Goal: Task Accomplishment & Management: Manage account settings

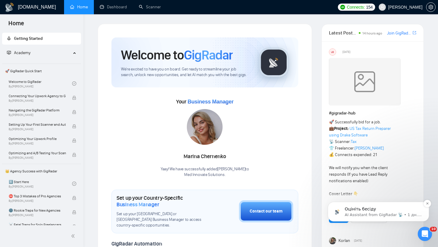
click at [363, 214] on p "AI Assistant from GigRadar 📡 • 1 дн. назад" at bounding box center [383, 215] width 77 height 5
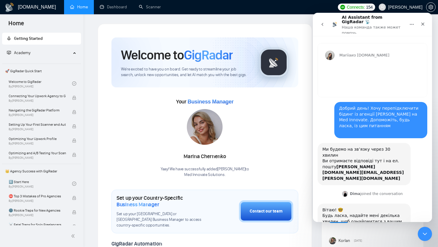
scroll to position [1, 0]
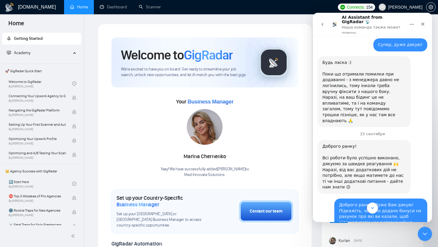
click at [373, 209] on icon "Scroll to bottom" at bounding box center [372, 208] width 5 height 5
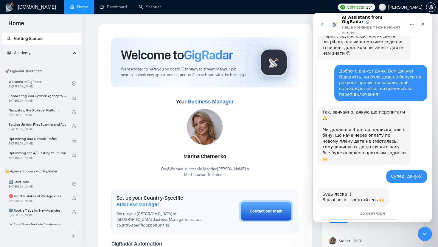
click at [385, 236] on span "Великолепно" at bounding box center [387, 241] width 11 height 11
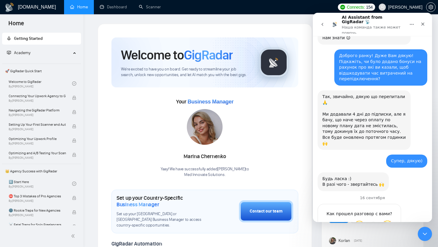
scroll to position [1454, 0]
click at [389, 241] on div "Отправить" at bounding box center [390, 247] width 12 height 12
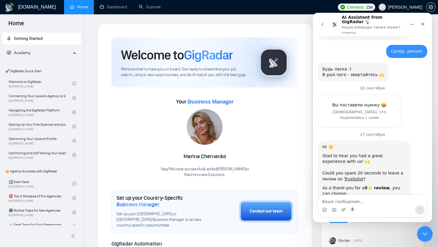
scroll to position [1567, 0]
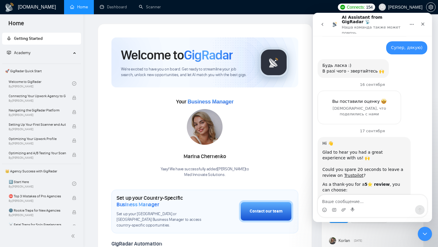
click at [417, 234] on div "US [DATE] # gigradar-hub 🚀 Successfully bid for a job. 💼 Project: US Tax Return…" at bounding box center [373, 207] width 102 height 333
click at [426, 235] on icon "Закрыть службу сообщений Intercom" at bounding box center [423, 233] width 7 height 7
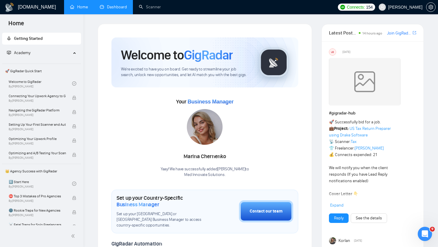
click at [124, 6] on link "Dashboard" at bounding box center [113, 6] width 27 height 5
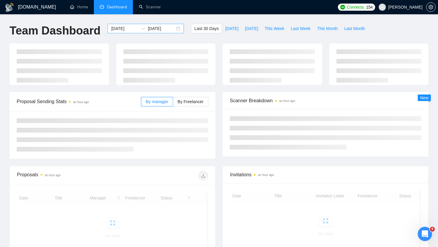
click at [125, 27] on input "[DATE]" at bounding box center [124, 28] width 27 height 7
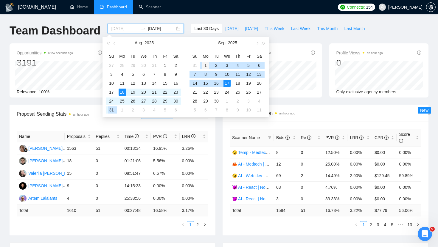
type input "[DATE]"
click at [205, 68] on div "1" at bounding box center [205, 65] width 7 height 7
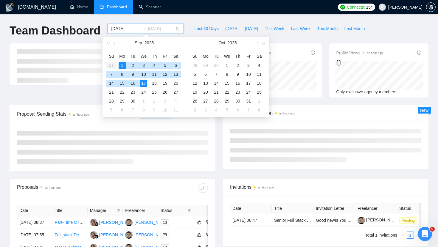
click at [144, 84] on div "17" at bounding box center [143, 83] width 7 height 7
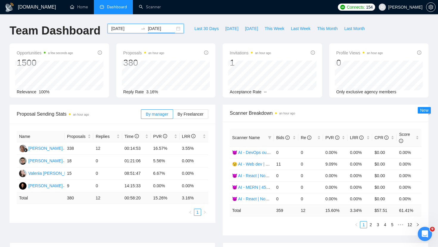
click at [152, 29] on input "[DATE]" at bounding box center [161, 28] width 27 height 7
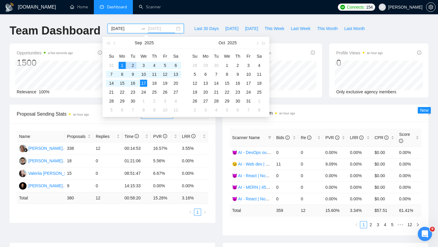
type input "[DATE]"
click at [122, 64] on div "1" at bounding box center [122, 65] width 7 height 7
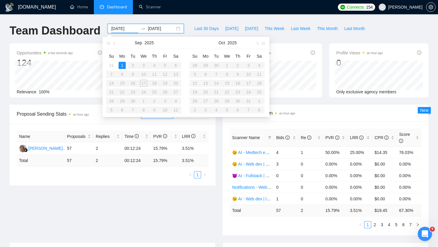
click at [178, 18] on div "[DOMAIN_NAME] Home Dashboard Scanner Connects: 154 [PERSON_NAME] Team Dashboard…" at bounding box center [219, 243] width 438 height 487
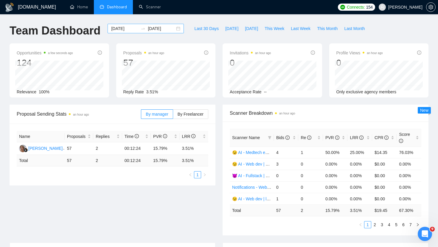
click at [125, 24] on div "[DATE] [DATE]" at bounding box center [146, 29] width 76 height 10
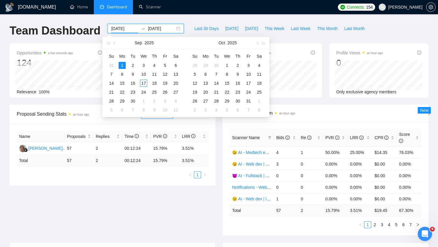
click at [125, 28] on input "[DATE]" at bounding box center [124, 28] width 27 height 7
type input "[DATE]"
click at [133, 66] on div "2" at bounding box center [132, 65] width 7 height 7
type input "[DATE]"
click at [136, 66] on div "2" at bounding box center [132, 65] width 7 height 7
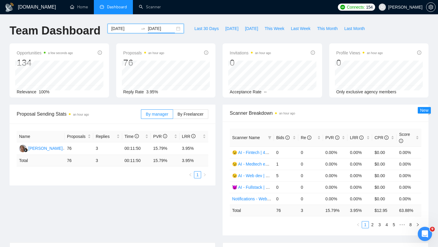
click at [130, 28] on input "[DATE]" at bounding box center [124, 28] width 27 height 7
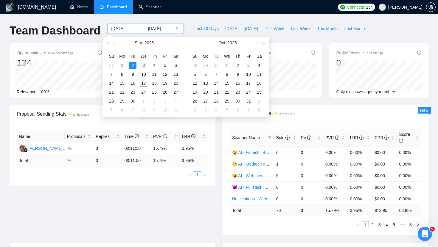
type input "[DATE]"
click at [142, 65] on div "3" at bounding box center [143, 65] width 7 height 7
type input "[DATE]"
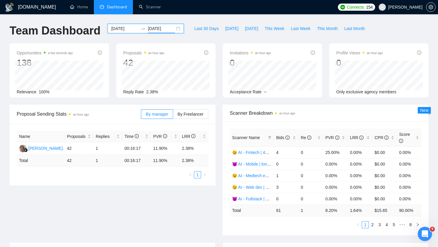
click at [128, 27] on input "[DATE]" at bounding box center [124, 28] width 27 height 7
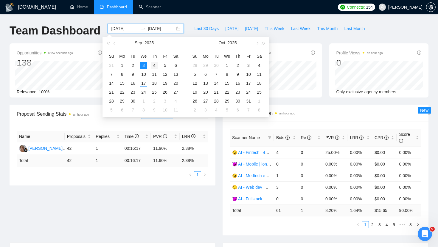
type input "[DATE]"
click at [155, 64] on div "4" at bounding box center [154, 65] width 7 height 7
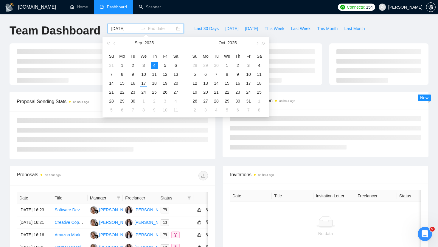
type input "[DATE]"
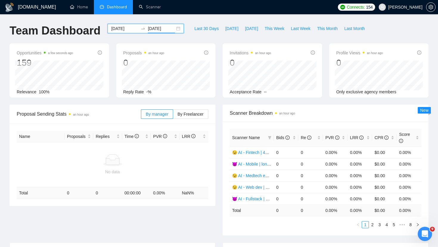
click at [129, 28] on input "[DATE]" at bounding box center [124, 28] width 27 height 7
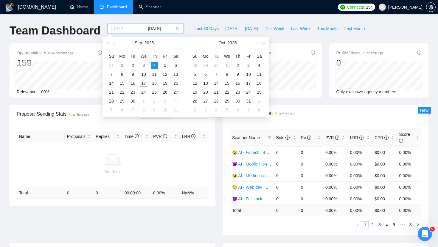
type input "[DATE]"
click at [154, 68] on div "4" at bounding box center [154, 65] width 7 height 7
type input "[DATE]"
click at [145, 82] on div "17" at bounding box center [143, 83] width 7 height 7
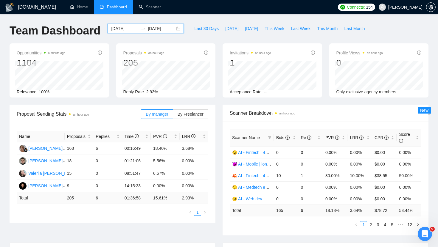
click at [125, 27] on input "[DATE]" at bounding box center [124, 28] width 27 height 7
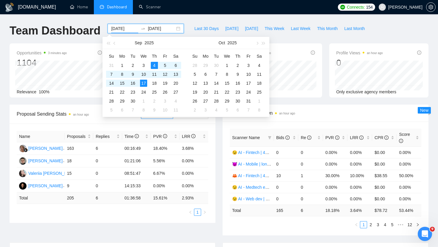
type input "[DATE]"
click at [302, 138] on span "Re" at bounding box center [305, 138] width 11 height 5
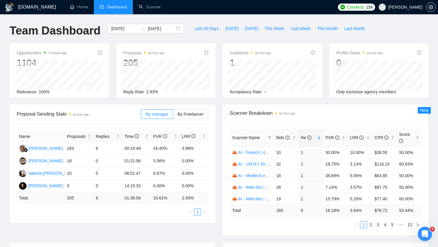
click at [315, 126] on div "Scanner Name Bids Re PVR LRR CPR Score 🦀 AI - Fintech | 45+ | [PERSON_NAME] 10 …" at bounding box center [325, 179] width 206 height 114
click at [371, 225] on link "2" at bounding box center [370, 225] width 7 height 7
click at [283, 135] on span "Bids" at bounding box center [283, 138] width 15 height 7
click at [361, 223] on link "1" at bounding box center [363, 225] width 7 height 7
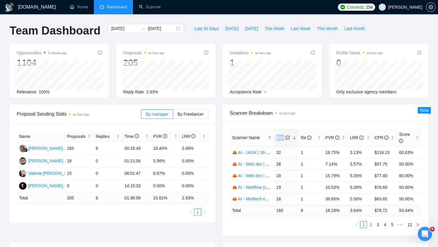
click at [370, 224] on link "2" at bounding box center [370, 225] width 7 height 7
click at [377, 223] on link "3" at bounding box center [377, 225] width 7 height 7
